Goal: Task Accomplishment & Management: Complete application form

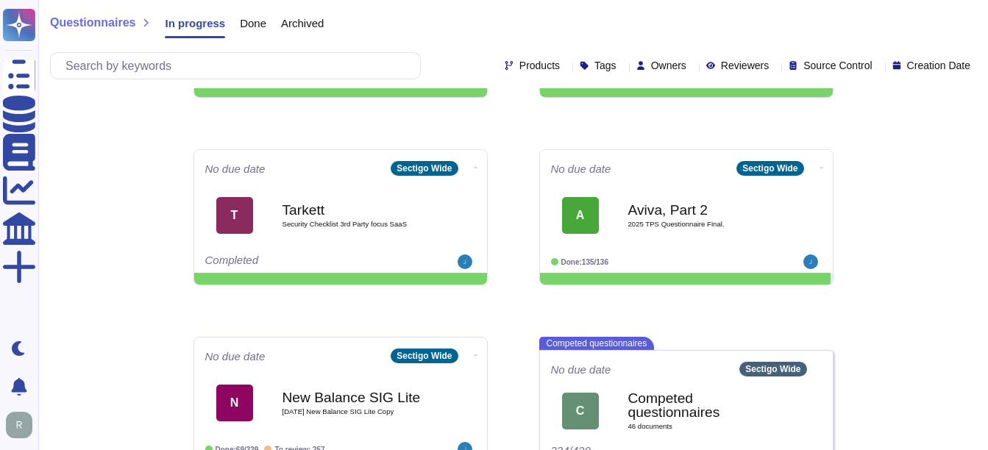
scroll to position [736, 0]
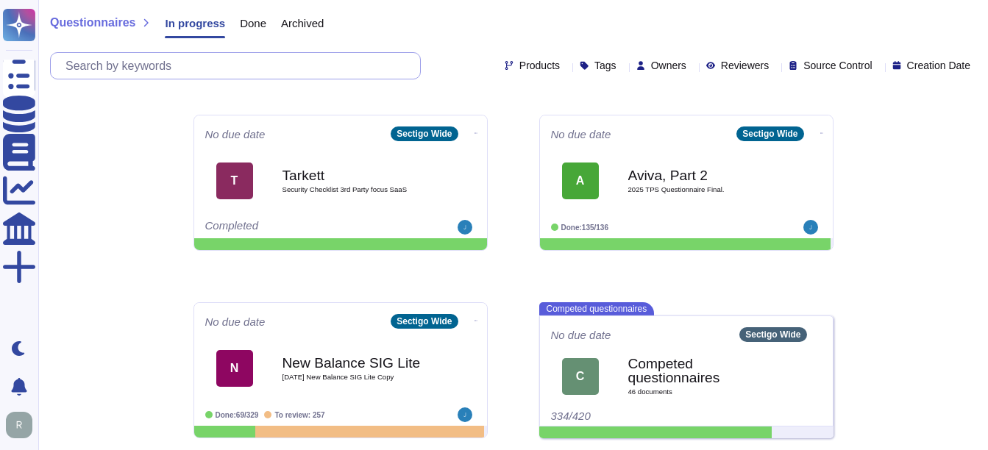
click at [228, 60] on input "text" at bounding box center [239, 66] width 362 height 26
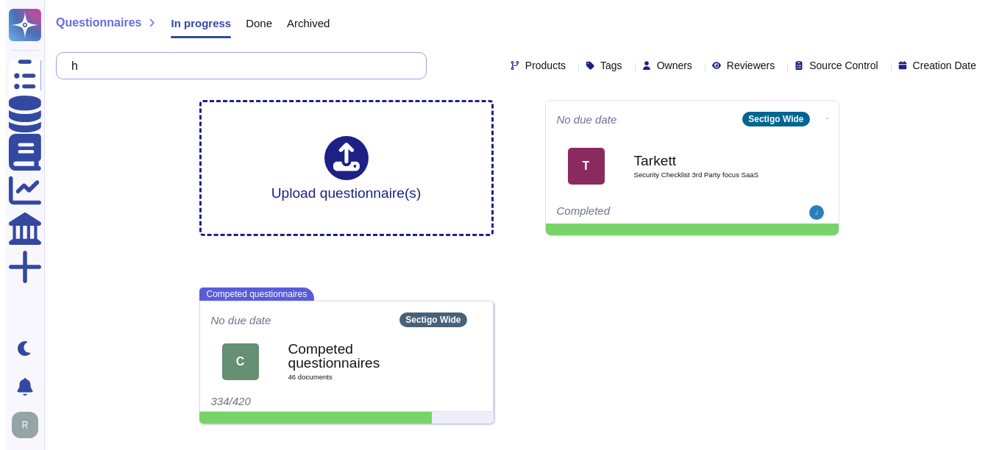
scroll to position [0, 0]
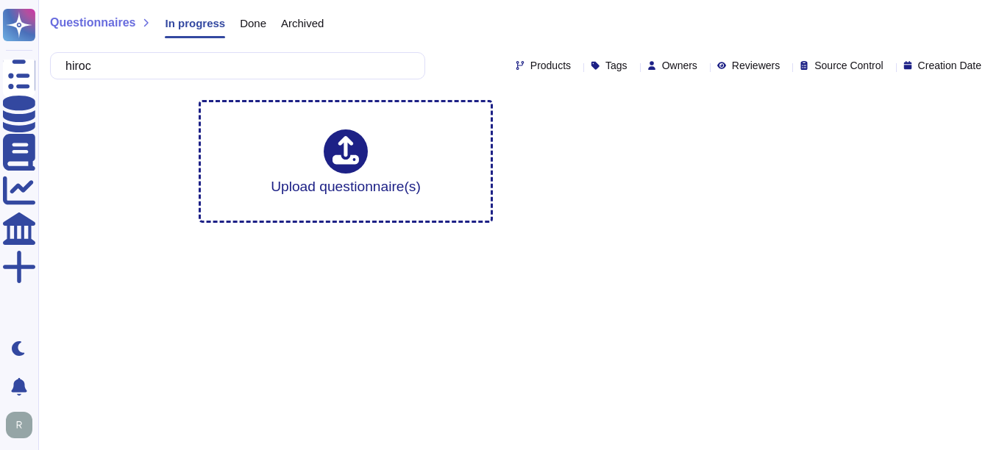
type input "hiroc"
click at [257, 18] on span "Done" at bounding box center [253, 23] width 26 height 11
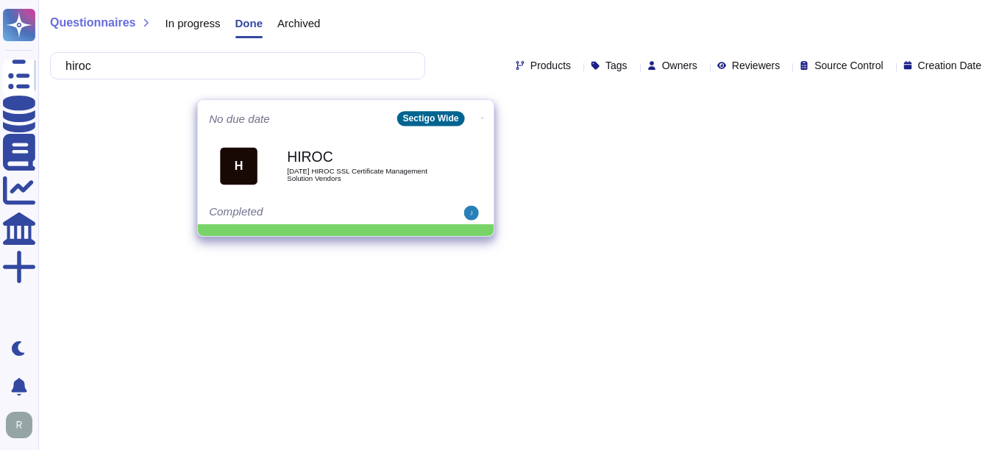
click at [382, 182] on span "[DATE] HIROC SSL Certificate Management Solution Vendors" at bounding box center [361, 175] width 149 height 14
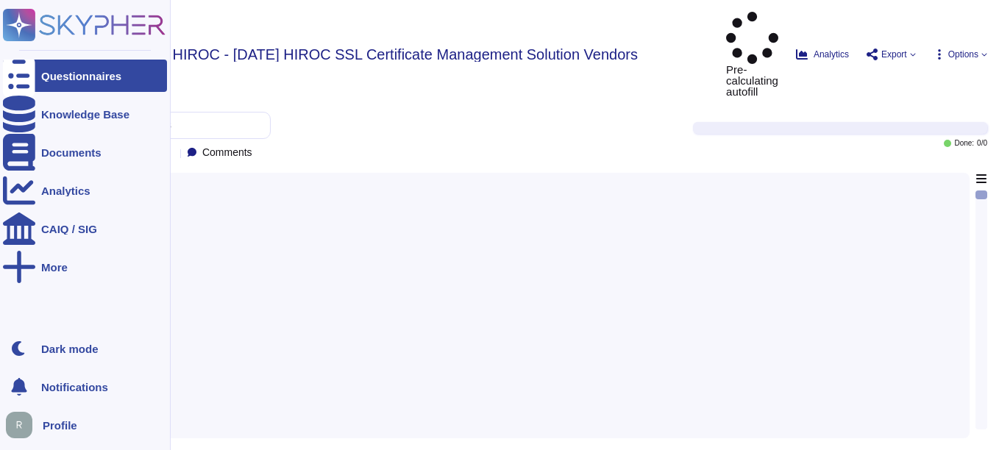
click at [101, 81] on div "Questionnaires" at bounding box center [81, 76] width 80 height 11
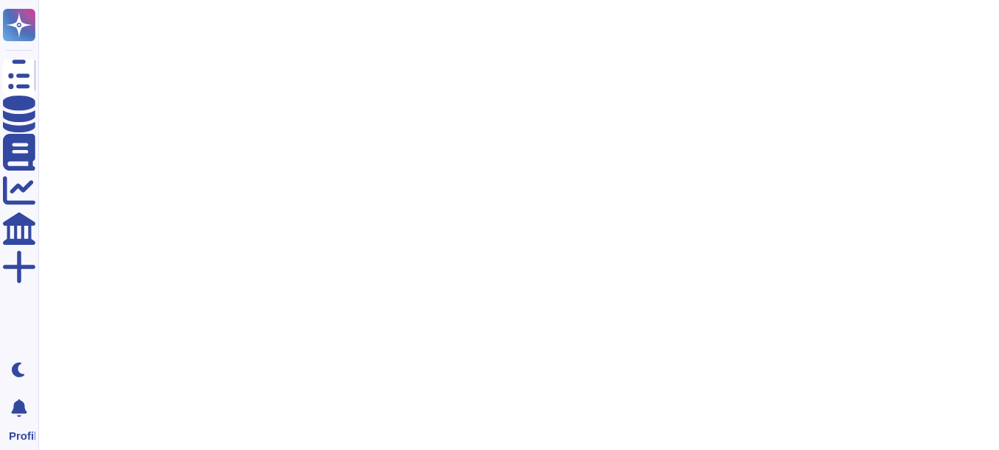
click at [497, 74] on html "Questionnaires Knowledge Base Documents Analytics CAIQ / SIG More Dark mode Not…" at bounding box center [499, 37] width 999 height 74
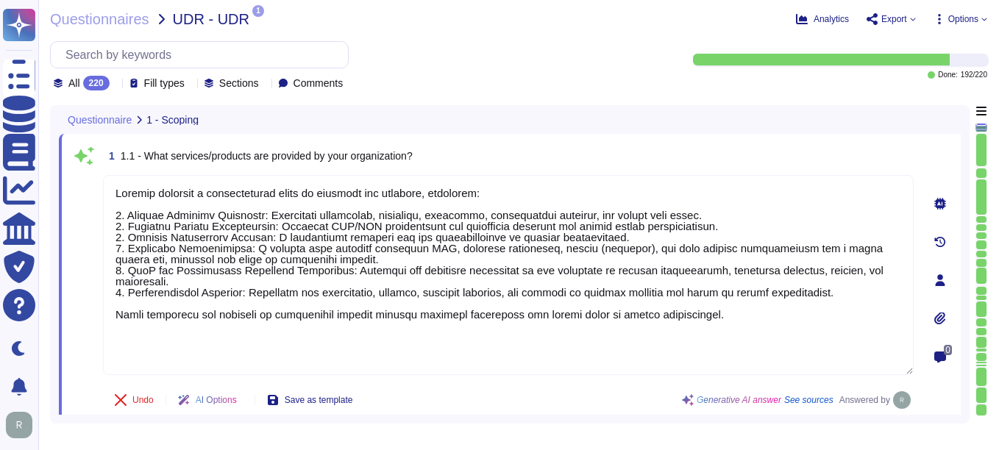
type textarea "Sectigo provides a comprehensive range of services and products, including: 1. …"
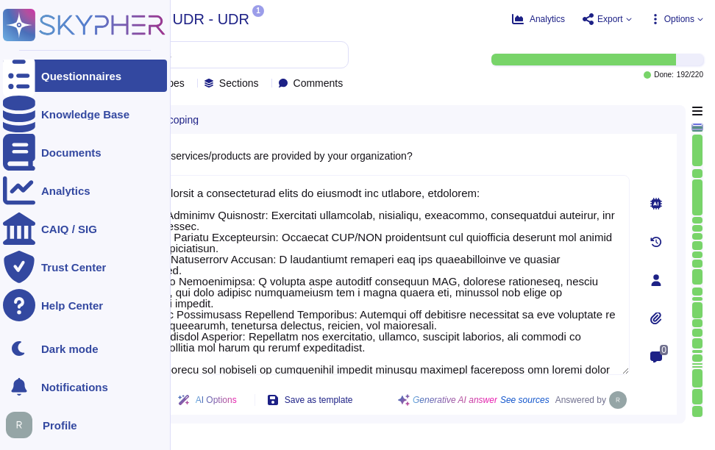
click at [64, 76] on div "Questionnaires" at bounding box center [81, 76] width 80 height 11
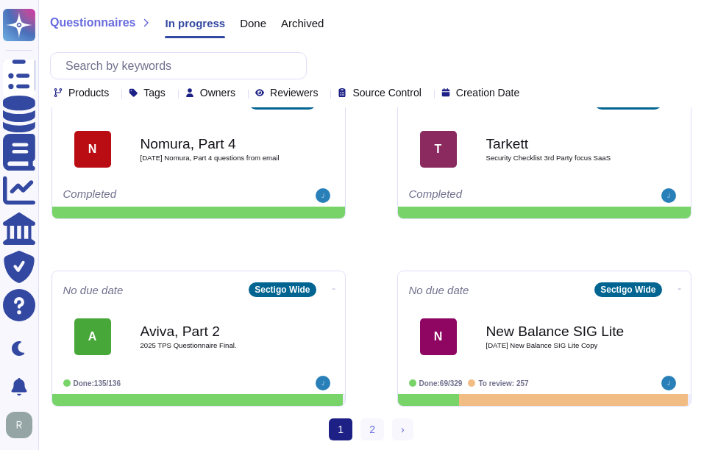
scroll to position [789, 0]
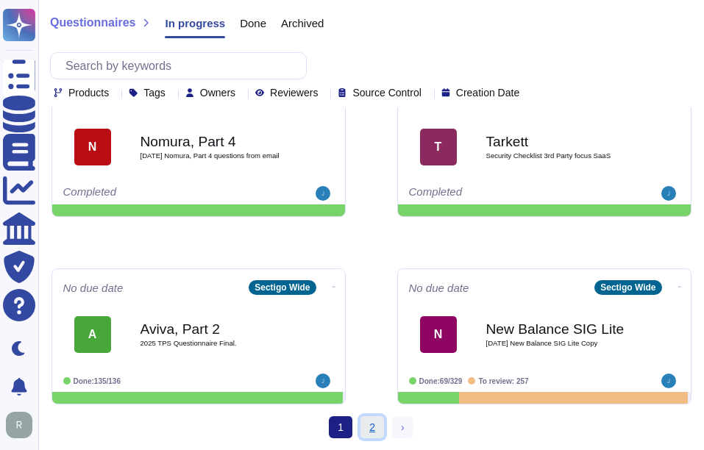
click at [376, 428] on link "2" at bounding box center [372, 427] width 24 height 22
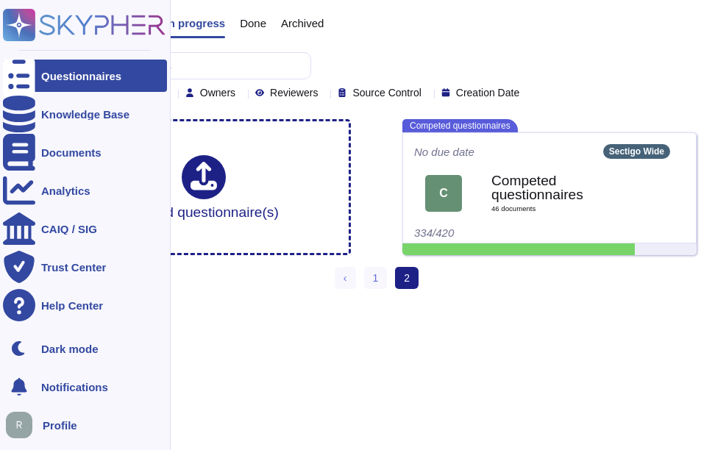
click at [59, 86] on div "Questionnaires" at bounding box center [85, 76] width 164 height 32
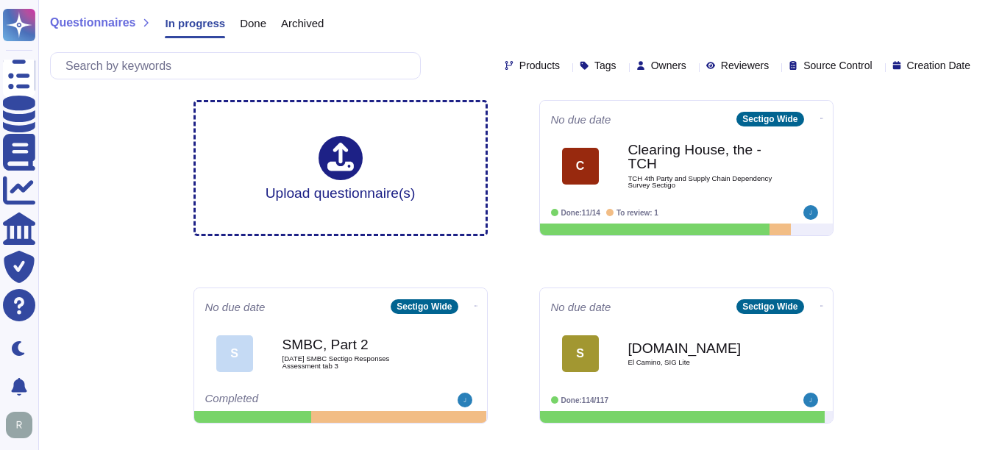
click at [241, 20] on span "Done" at bounding box center [253, 23] width 26 height 11
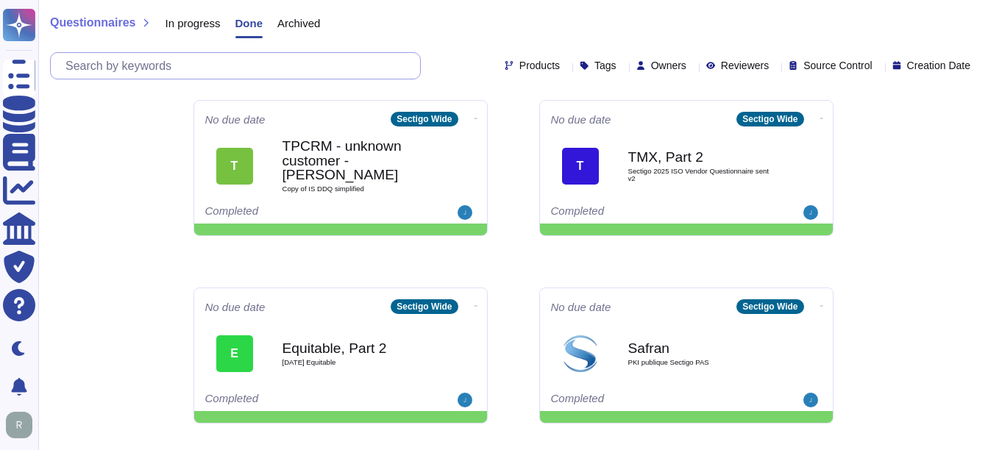
click at [261, 62] on input "text" at bounding box center [239, 66] width 362 height 26
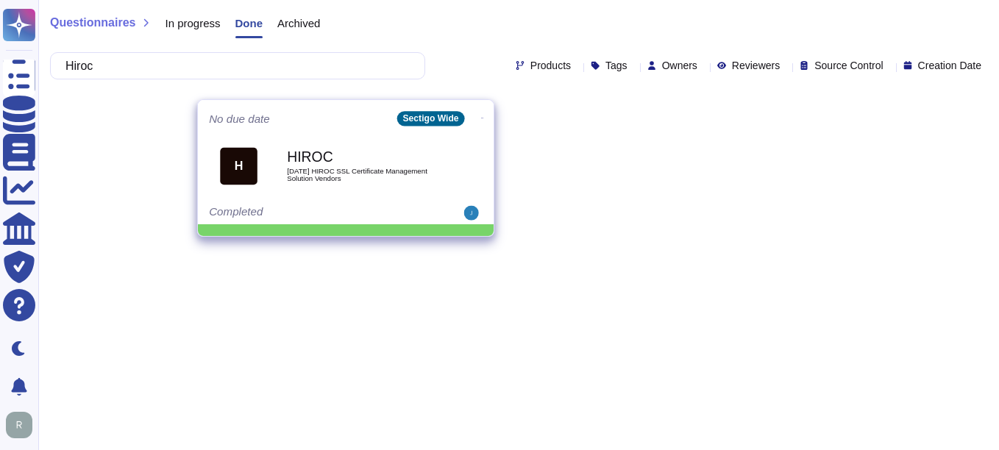
type input "Hiroc"
click at [315, 174] on span "[DATE] HIROC SSL Certificate Management Solution Vendors" at bounding box center [361, 175] width 149 height 14
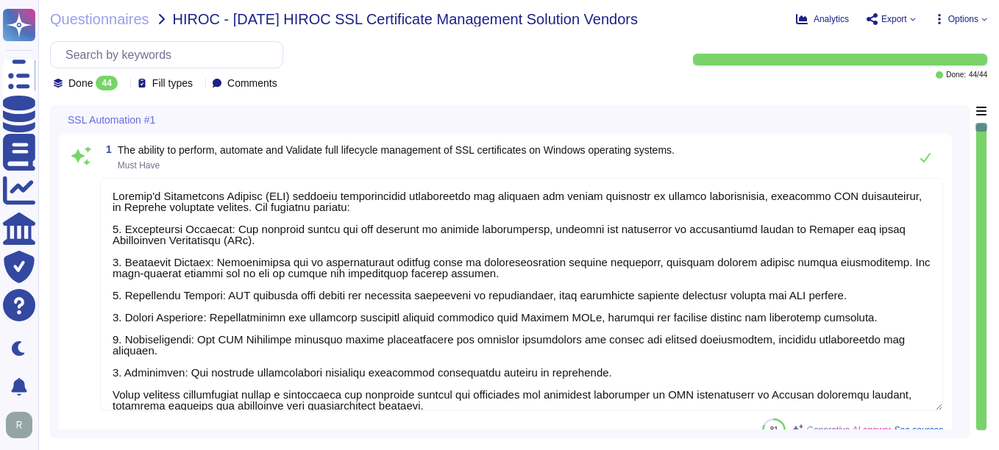
type textarea "Sectigo's Certificate Manager (SCM) provides comprehensive capabilities for man…"
type textarea "Sectigo Certificate Manager (SCM) provides comprehensive capabilities for manag…"
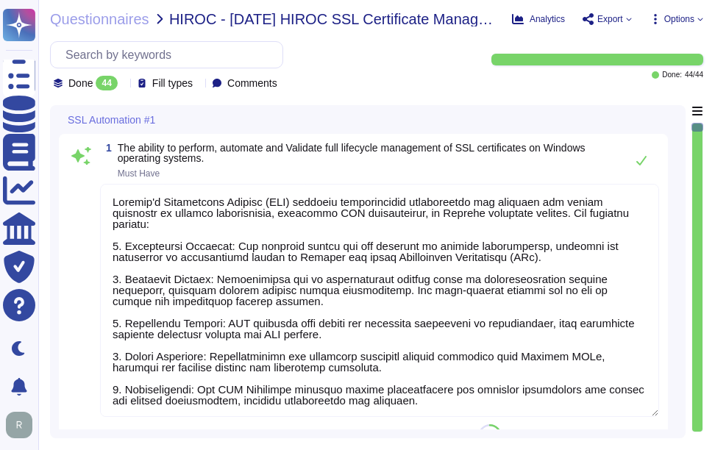
click at [119, 87] on div "Done 44" at bounding box center [89, 83] width 70 height 15
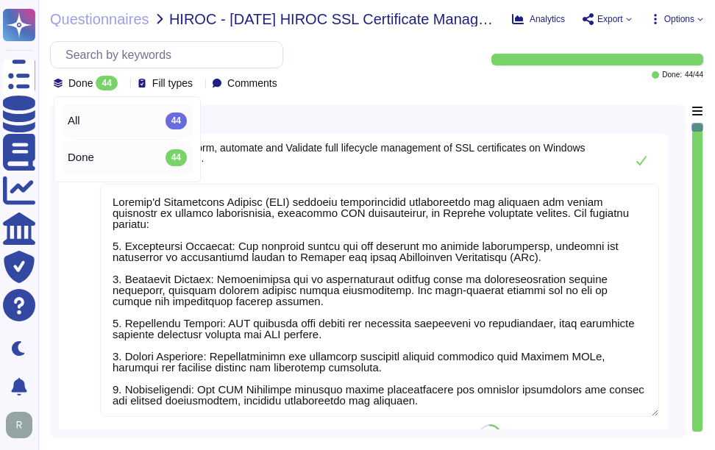
click at [122, 113] on div "All 44" at bounding box center [127, 121] width 119 height 16
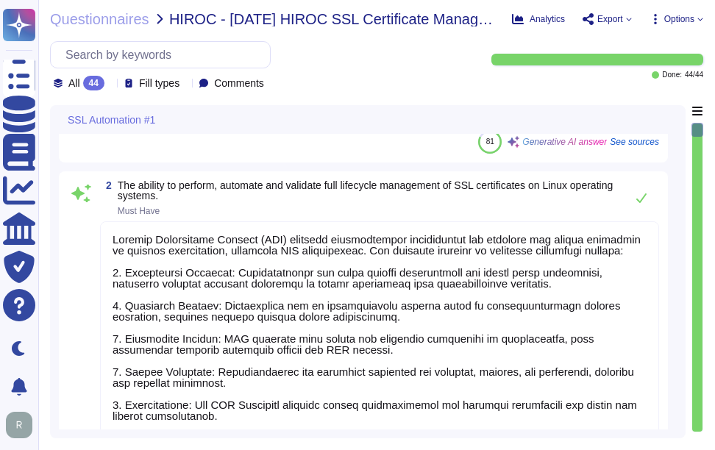
type textarea "Sectigo Certificate Manager (SCM) provides comprehensive capabilities for manag…"
